Goal: Transaction & Acquisition: Download file/media

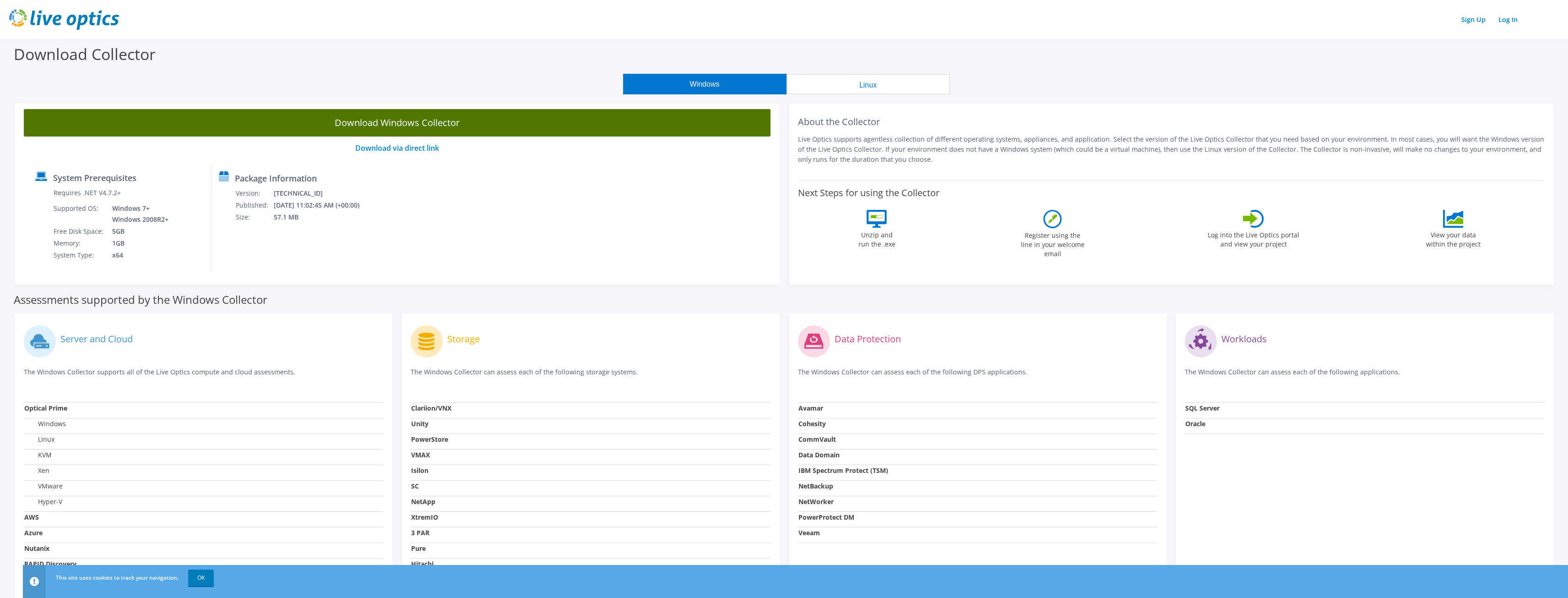
click at [444, 130] on link "Download Windows Collector" at bounding box center [397, 122] width 747 height 27
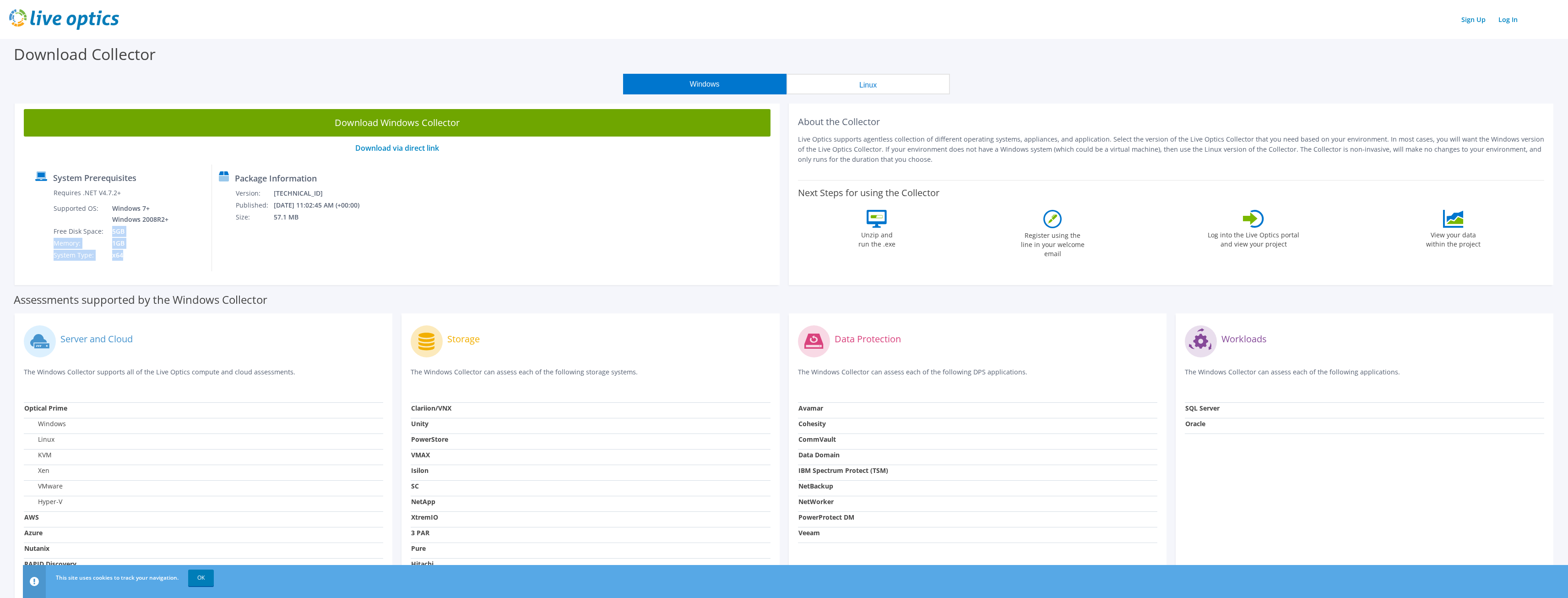
drag, startPoint x: 108, startPoint y: 232, endPoint x: 122, endPoint y: 254, distance: 26.1
click at [122, 254] on tbody "Requires .NET V4.7.2+ Supported OS: Windows 7+ Windows 2008R2+ Free Disk Space:…" at bounding box center [111, 224] width 117 height 74
click at [122, 254] on td "x64" at bounding box center [138, 255] width 65 height 12
click at [125, 255] on td "x64" at bounding box center [138, 255] width 65 height 12
drag, startPoint x: 127, startPoint y: 257, endPoint x: 154, endPoint y: 253, distance: 27.3
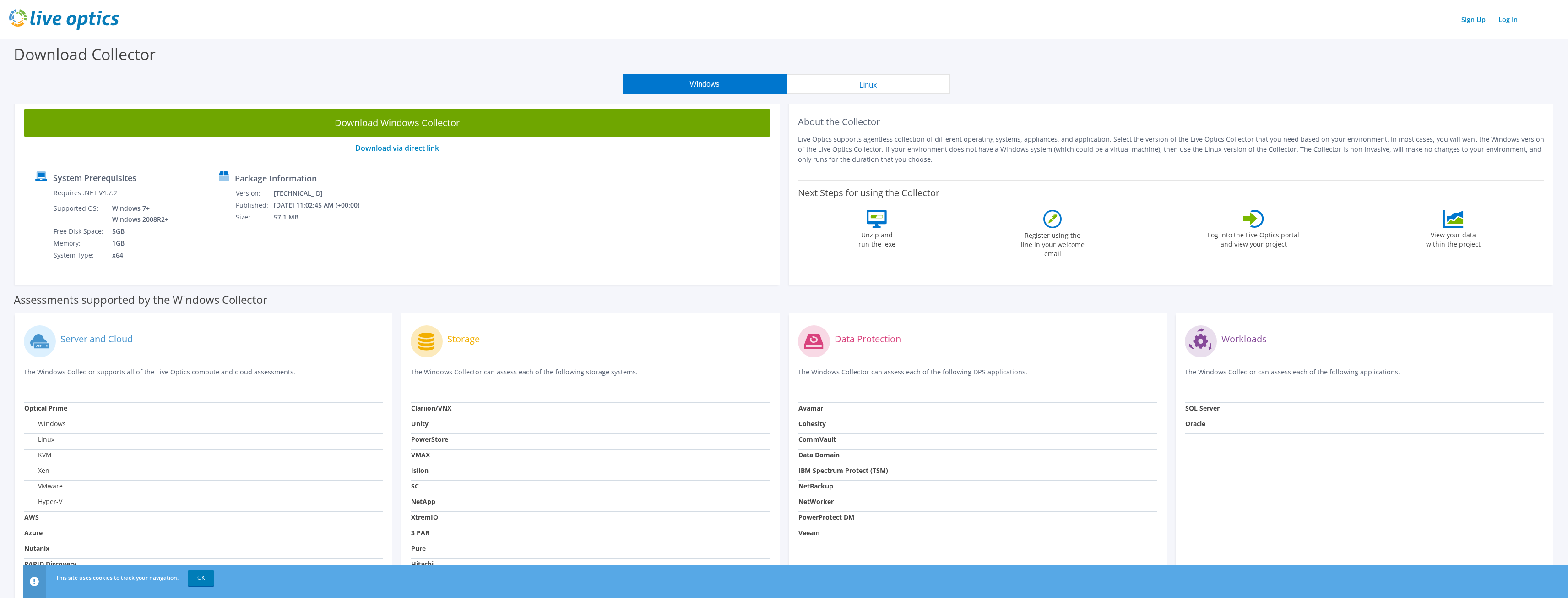
click at [129, 257] on td "x64" at bounding box center [138, 255] width 65 height 12
drag, startPoint x: 289, startPoint y: 191, endPoint x: 333, endPoint y: 217, distance: 51.1
click at [333, 217] on tbody "Version: [TECHNICAL_ID] Published: [DATE] 11:02:45 AM (+00:00) Size: 57.1 MB" at bounding box center [304, 205] width 136 height 36
click at [333, 217] on td "57.1 MB" at bounding box center [323, 217] width 99 height 12
click at [804, 137] on p "Live Optics supports agentless collection of different operating systems, appli…" at bounding box center [1171, 149] width 747 height 30
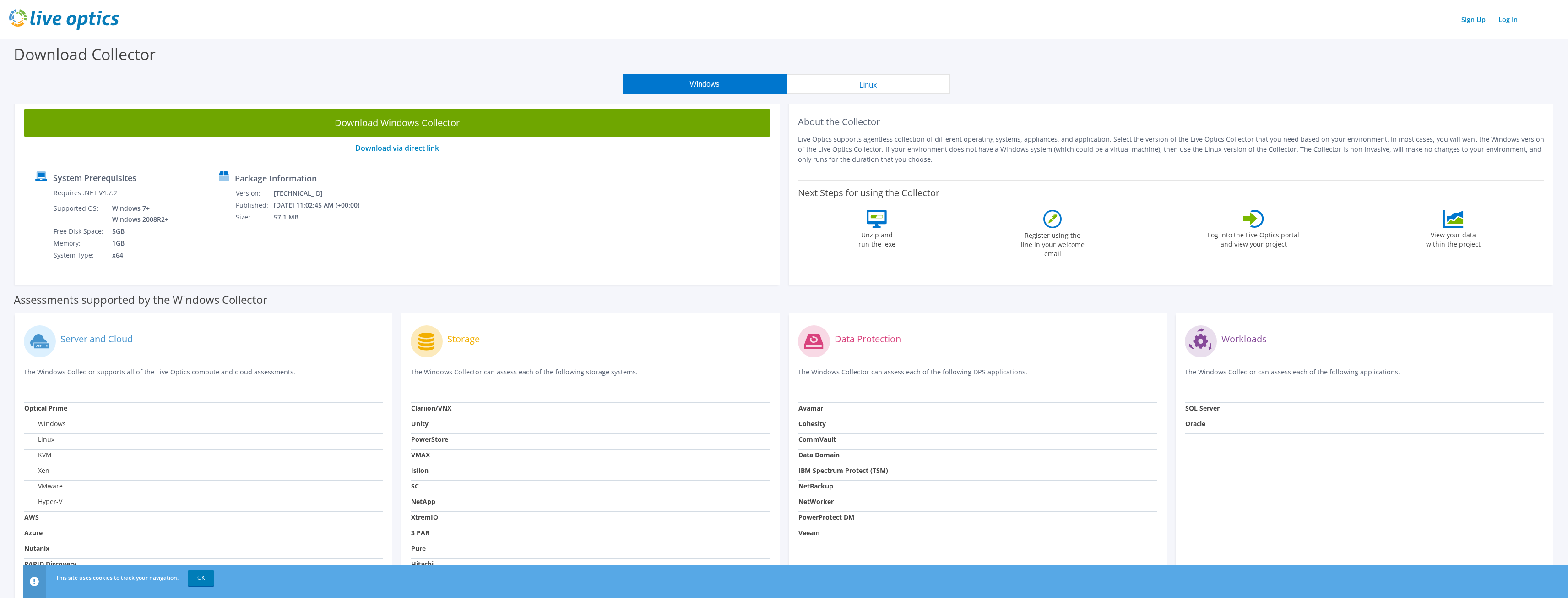
drag, startPoint x: 799, startPoint y: 122, endPoint x: 1015, endPoint y: 161, distance: 219.5
click at [1015, 161] on div "About the Collector Live Optics supports agentless collection of different oper…" at bounding box center [1171, 140] width 747 height 62
click at [1014, 158] on p "Live Optics supports agentless collection of different operating systems, appli…" at bounding box center [1171, 149] width 747 height 30
drag, startPoint x: 861, startPoint y: 234, endPoint x: 900, endPoint y: 245, distance: 40.5
click at [899, 245] on div "Next Steps for using the Collector Unzip and run the .exe Register using the li…" at bounding box center [1171, 222] width 747 height 83
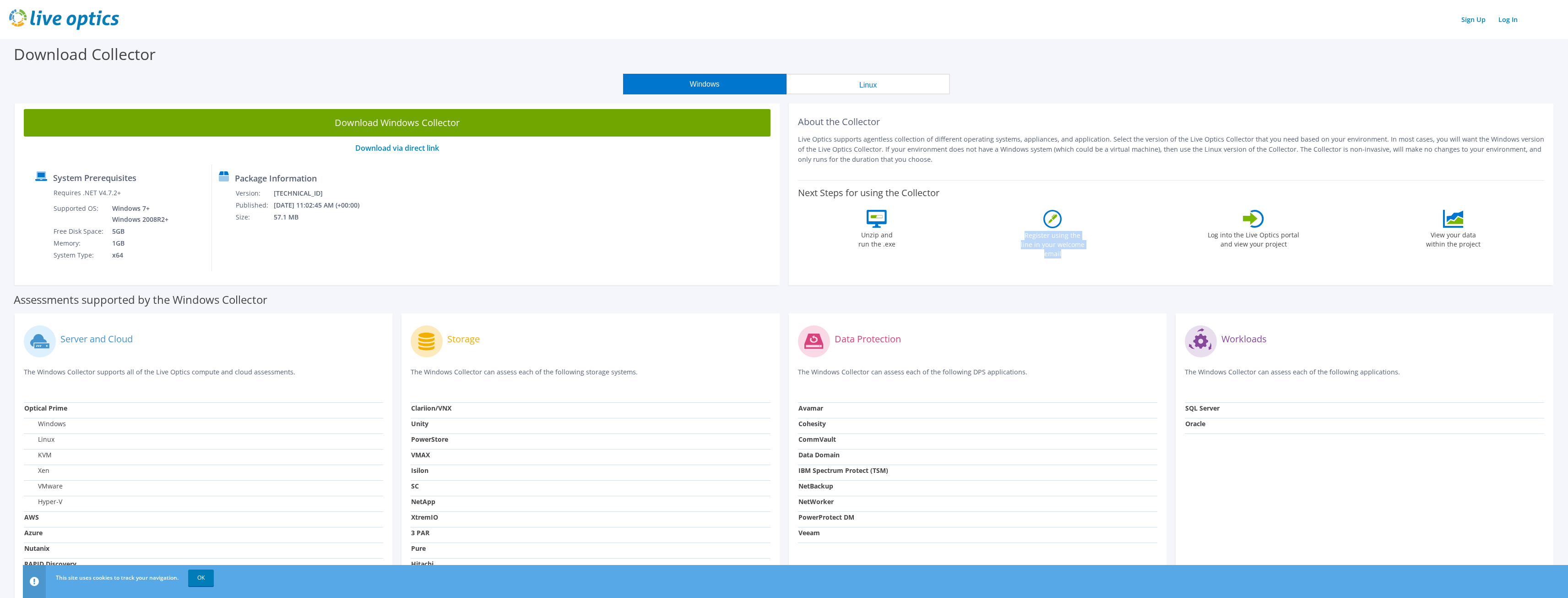
drag, startPoint x: 1020, startPoint y: 235, endPoint x: 1097, endPoint y: 250, distance: 78.4
click at [1097, 250] on div "Next Steps for using the Collector Unzip and run the .exe Register using the li…" at bounding box center [1171, 222] width 747 height 83
click at [1098, 249] on div "Next Steps for using the Collector Unzip and run the .exe Register using the li…" at bounding box center [1171, 222] width 747 height 83
drag, startPoint x: 1210, startPoint y: 237, endPoint x: 1310, endPoint y: 244, distance: 100.2
click at [1310, 244] on div "Next Steps for using the Collector Unzip and run the .exe Register using the li…" at bounding box center [1171, 222] width 747 height 83
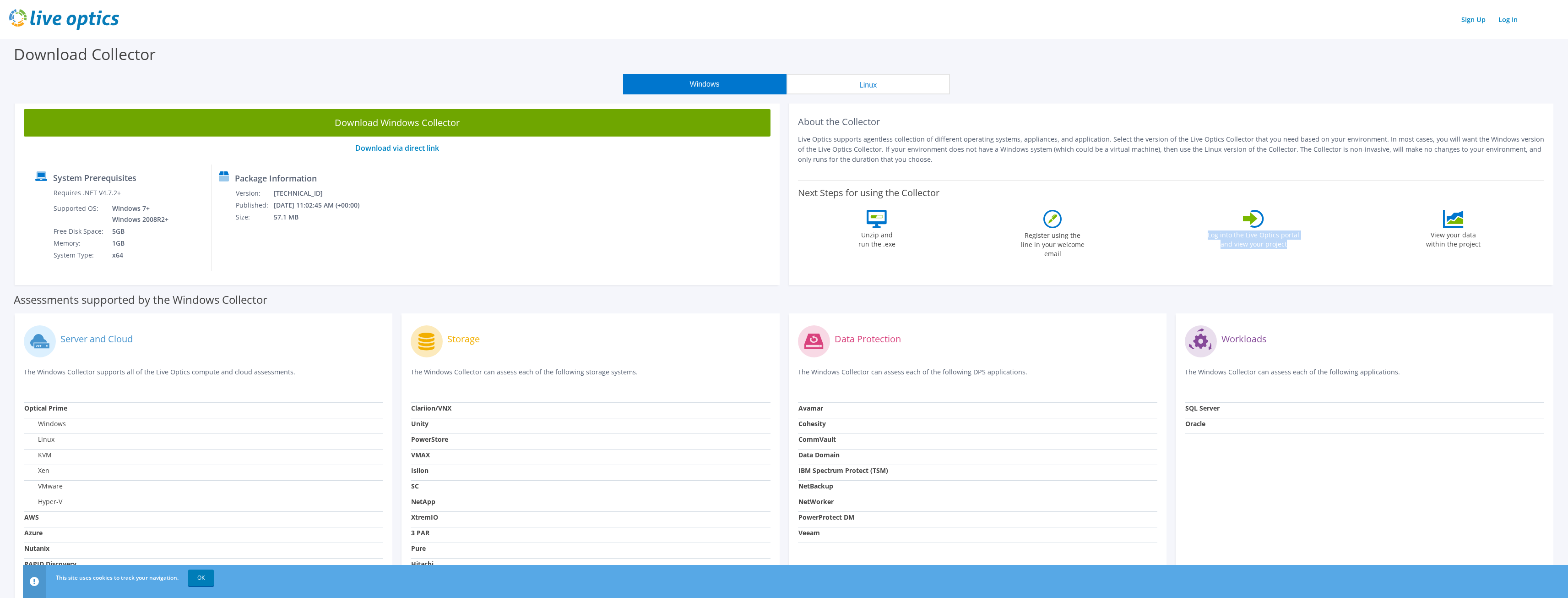
click at [1310, 244] on div "Next Steps for using the Collector Unzip and run the .exe Register using the li…" at bounding box center [1171, 222] width 747 height 83
drag, startPoint x: 1429, startPoint y: 236, endPoint x: 1500, endPoint y: 243, distance: 71.3
click at [1500, 243] on div "Next Steps for using the Collector Unzip and run the .exe Register using the li…" at bounding box center [1171, 222] width 747 height 83
click at [1497, 241] on div "Next Steps for using the Collector Unzip and run the .exe Register using the li…" at bounding box center [1171, 222] width 747 height 83
